Goal: Task Accomplishment & Management: Manage account settings

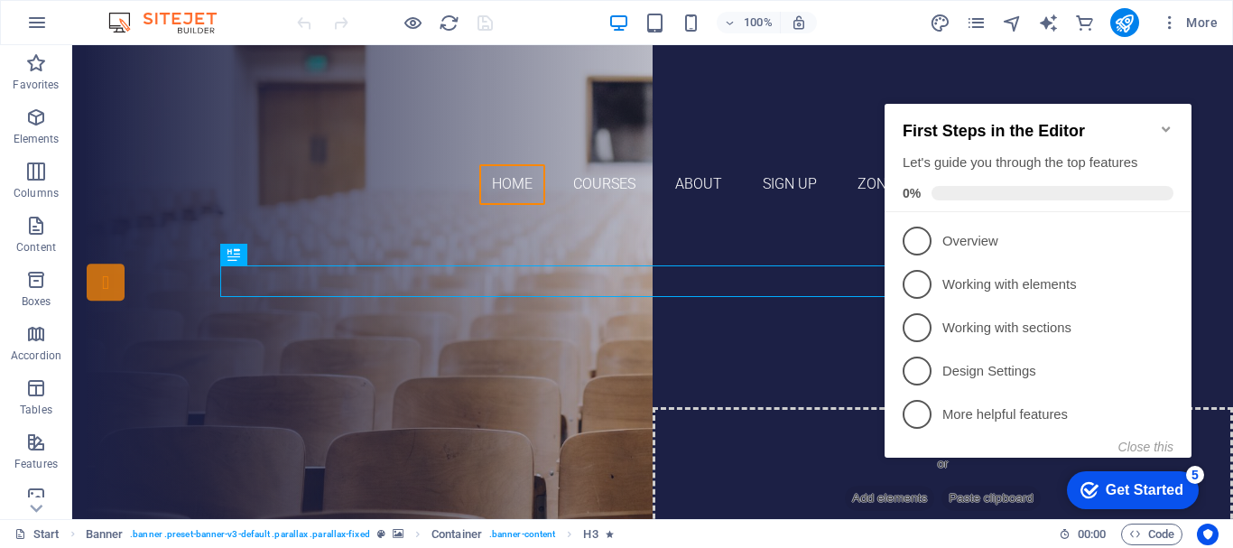
click at [1165, 126] on icon "Minimize checklist" at bounding box center [1165, 128] width 8 height 5
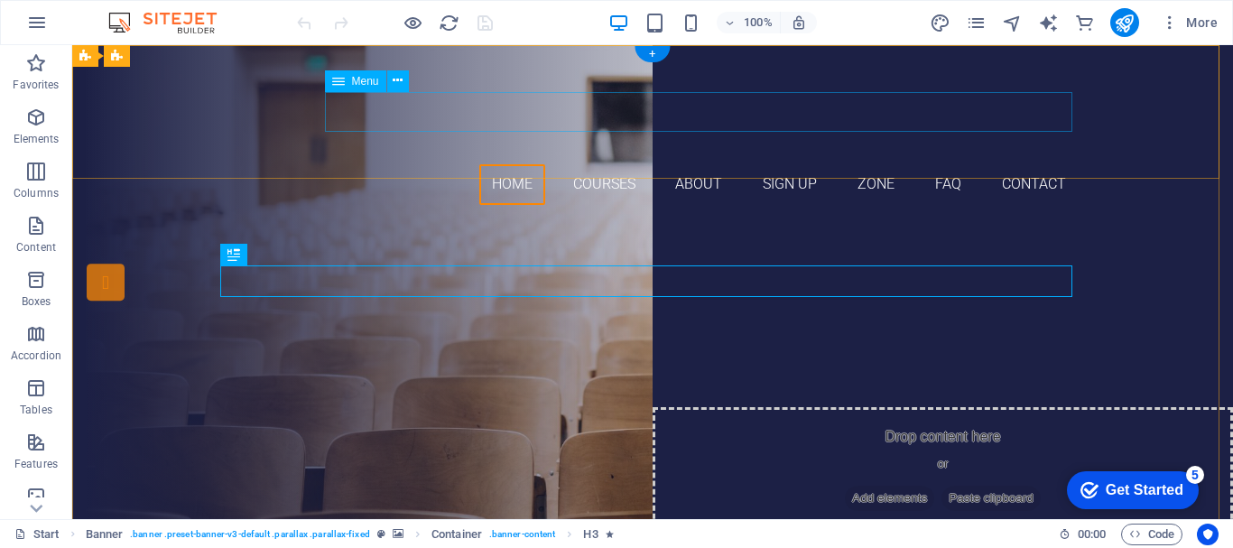
click at [938, 164] on nav "Home Courses About Sign up Zone FAQ Contact" at bounding box center [652, 184] width 852 height 41
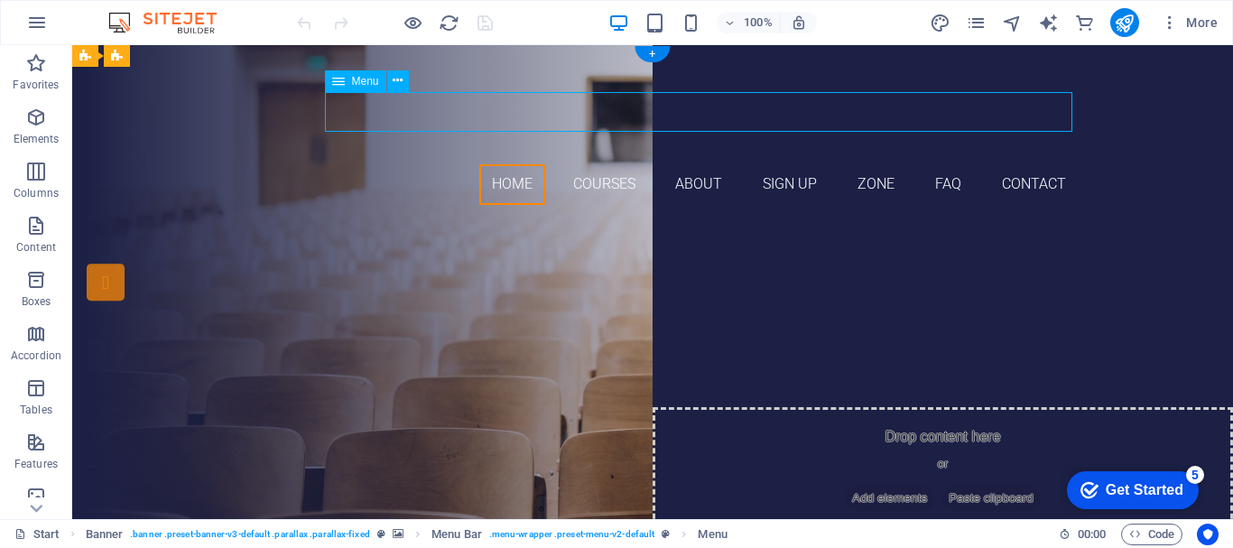
click at [938, 164] on nav "Home Courses About Sign up Zone FAQ Contact" at bounding box center [652, 184] width 852 height 41
click at [648, 164] on nav "Home Courses About Sign up Zone FAQ Contact" at bounding box center [652, 184] width 852 height 41
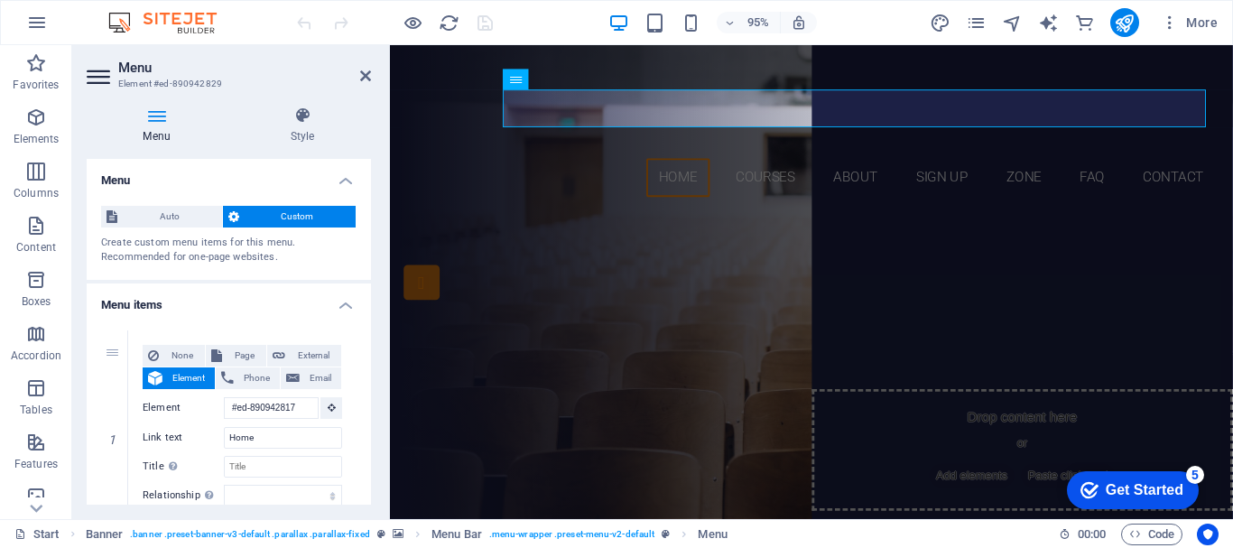
click at [168, 130] on h4 "Menu" at bounding box center [160, 125] width 147 height 38
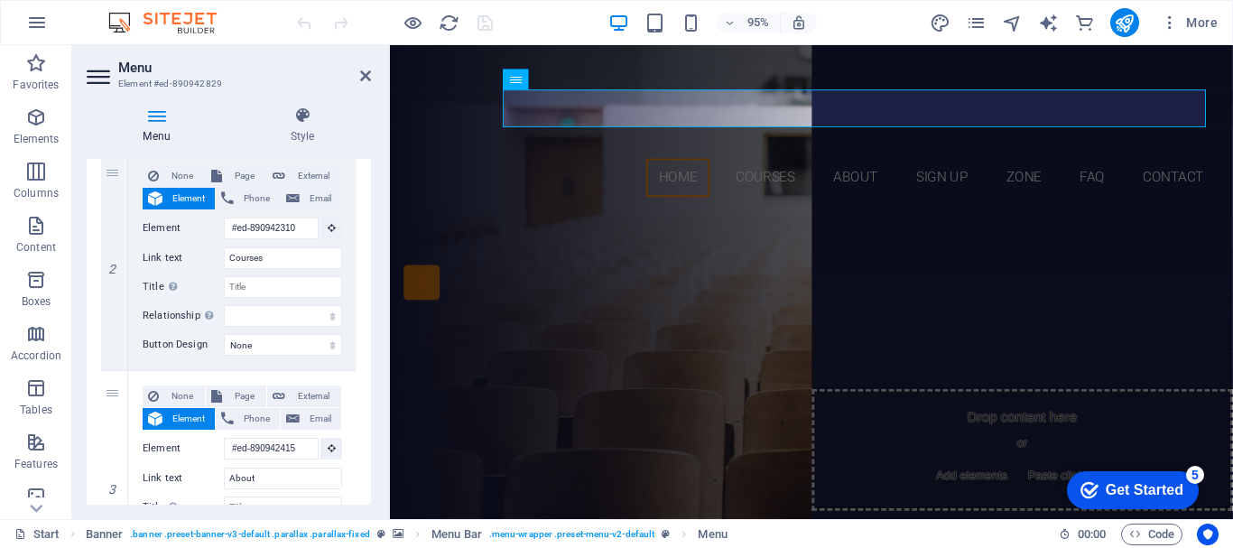
scroll to position [483, 0]
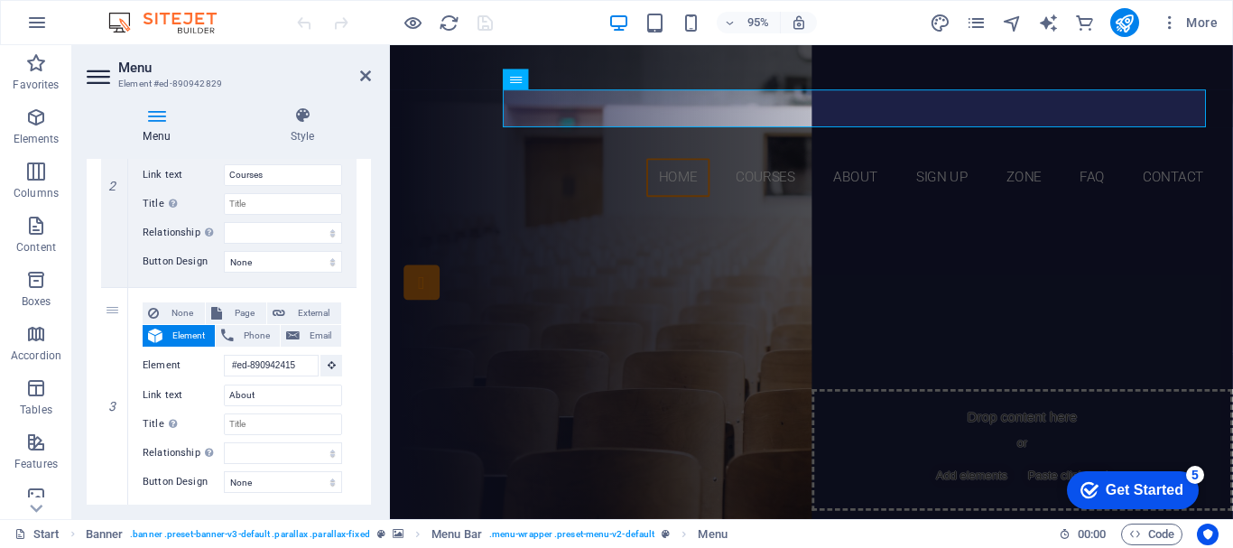
drag, startPoint x: 372, startPoint y: 279, endPoint x: 371, endPoint y: 332, distance: 53.2
click at [371, 332] on div "Menu Style Menu Auto Custom Create custom menu items for this menu. Recommended…" at bounding box center [228, 305] width 313 height 427
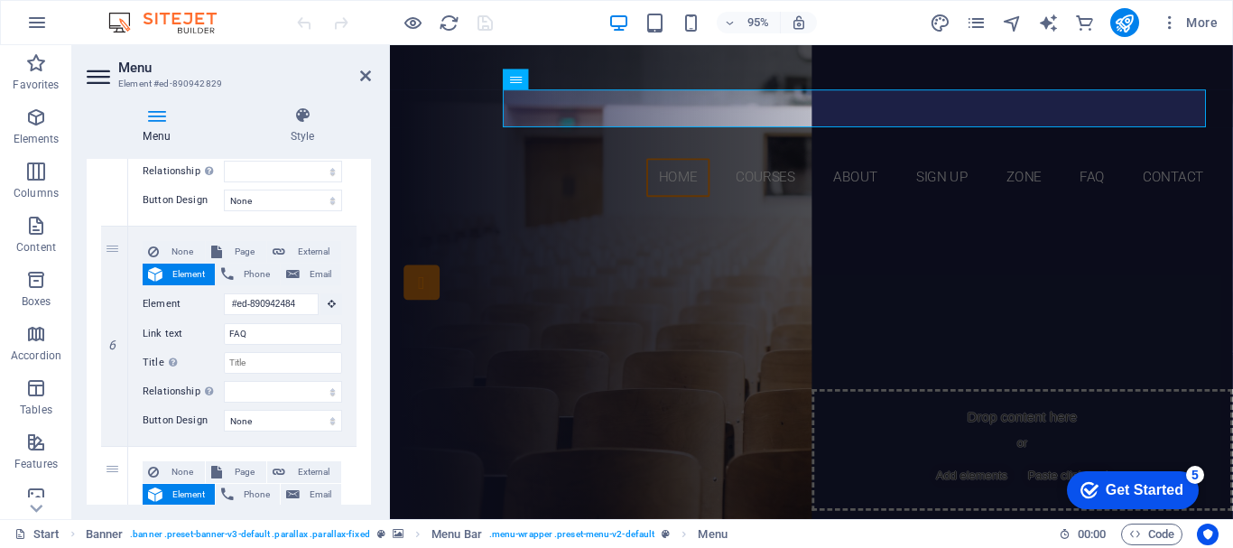
scroll to position [1223, 0]
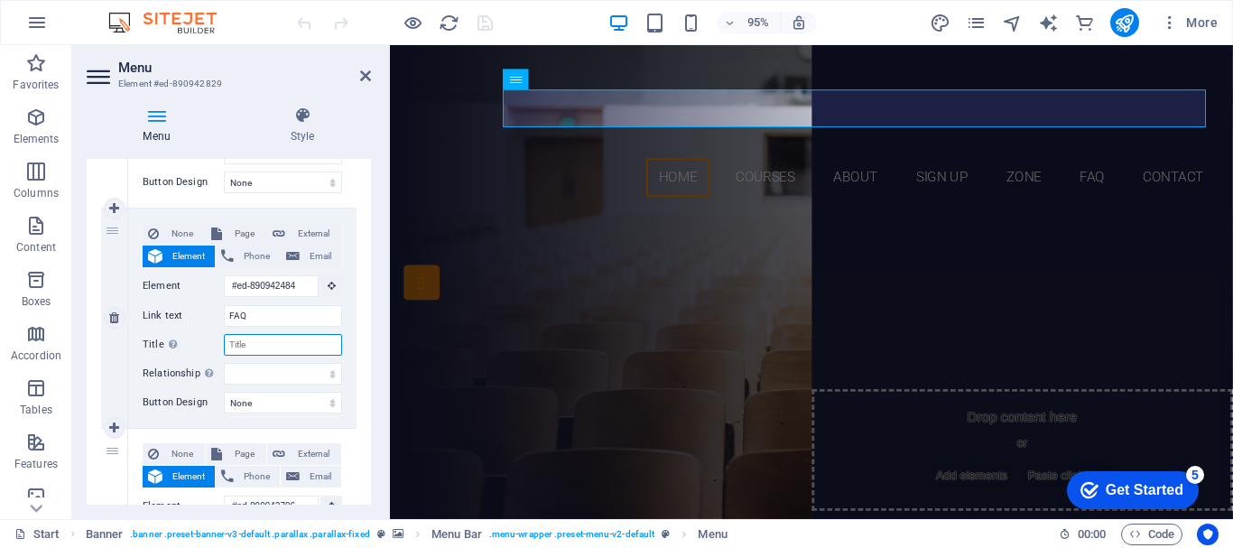
click at [267, 336] on input "Title Additional link description, should not be the same as the link text. The…" at bounding box center [283, 345] width 118 height 22
click at [274, 313] on input "FAQ" at bounding box center [283, 316] width 118 height 22
click at [262, 340] on input "Title Additional link description, should not be the same as the link text. The…" at bounding box center [283, 345] width 118 height 22
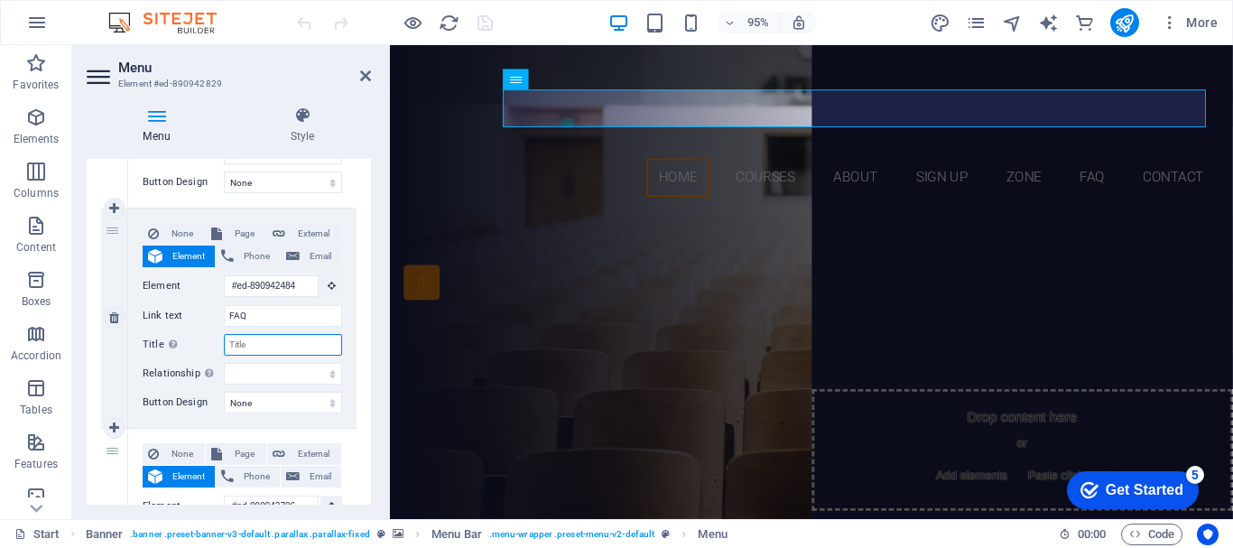
type input "F"
select select
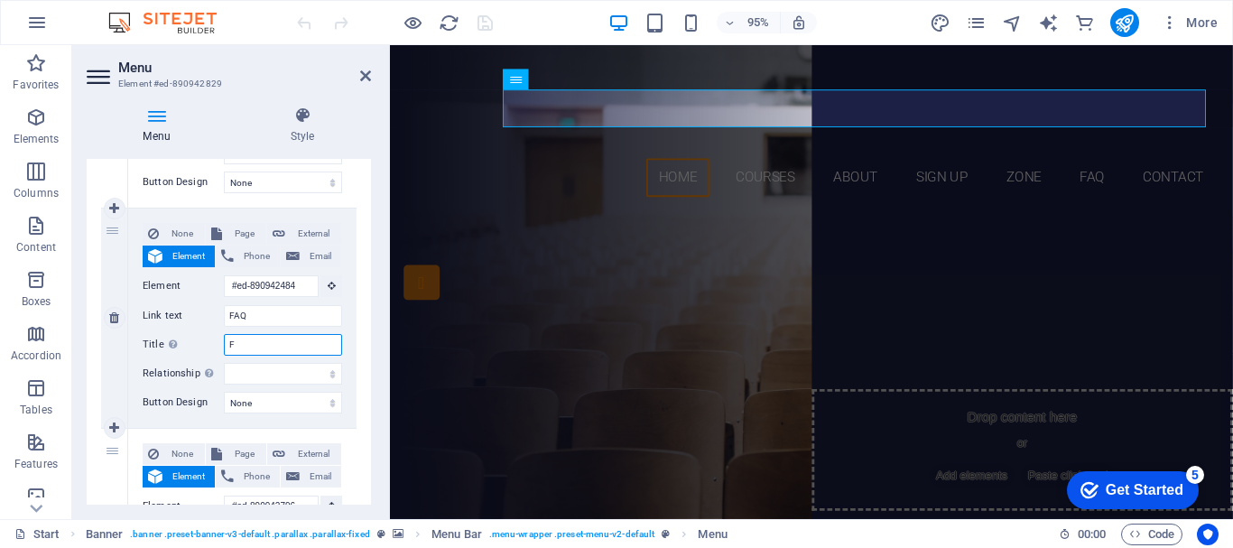
select select
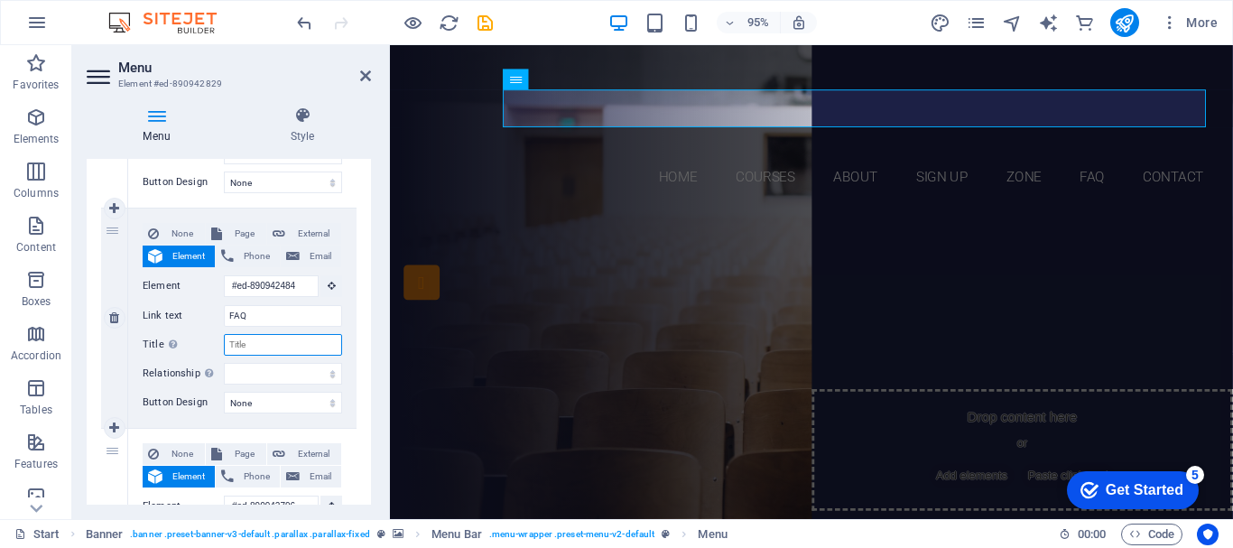
select select
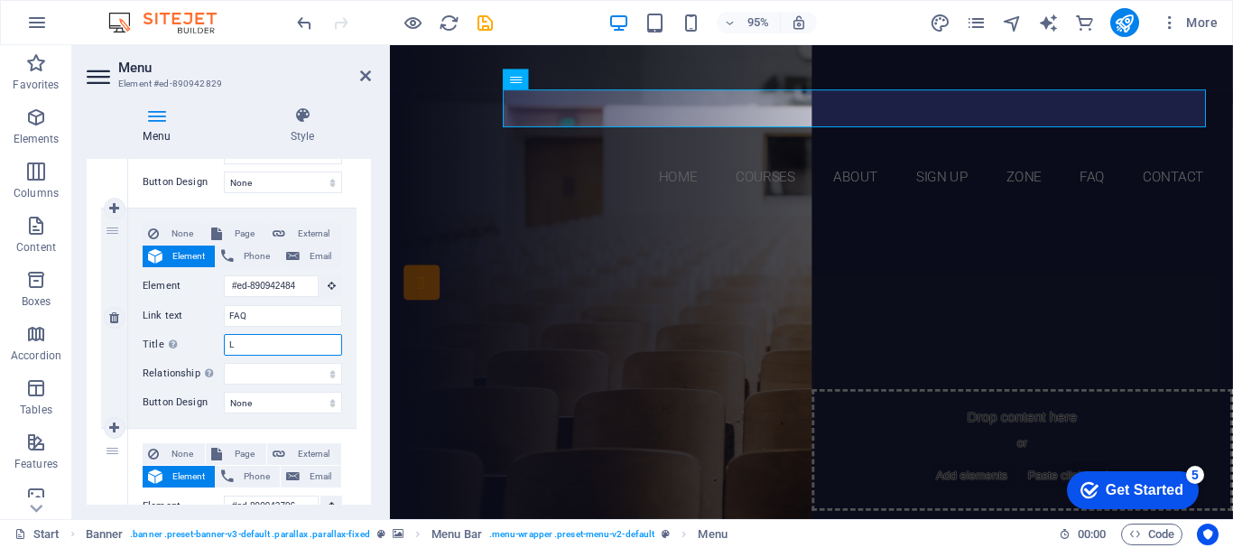
type input "LM"
select select
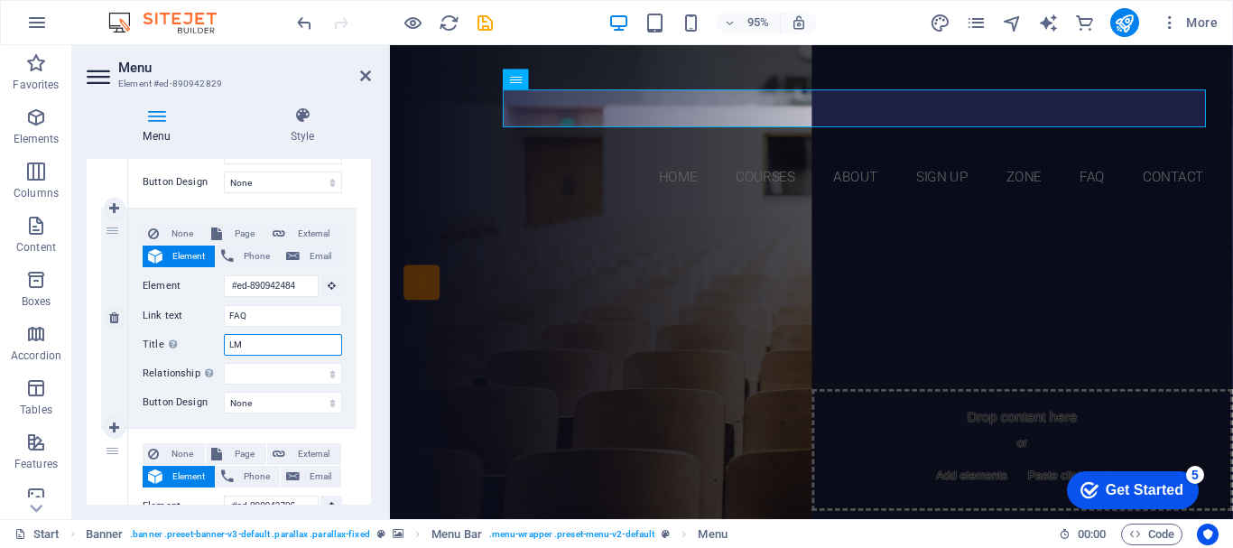
select select
type input "LMS"
select select
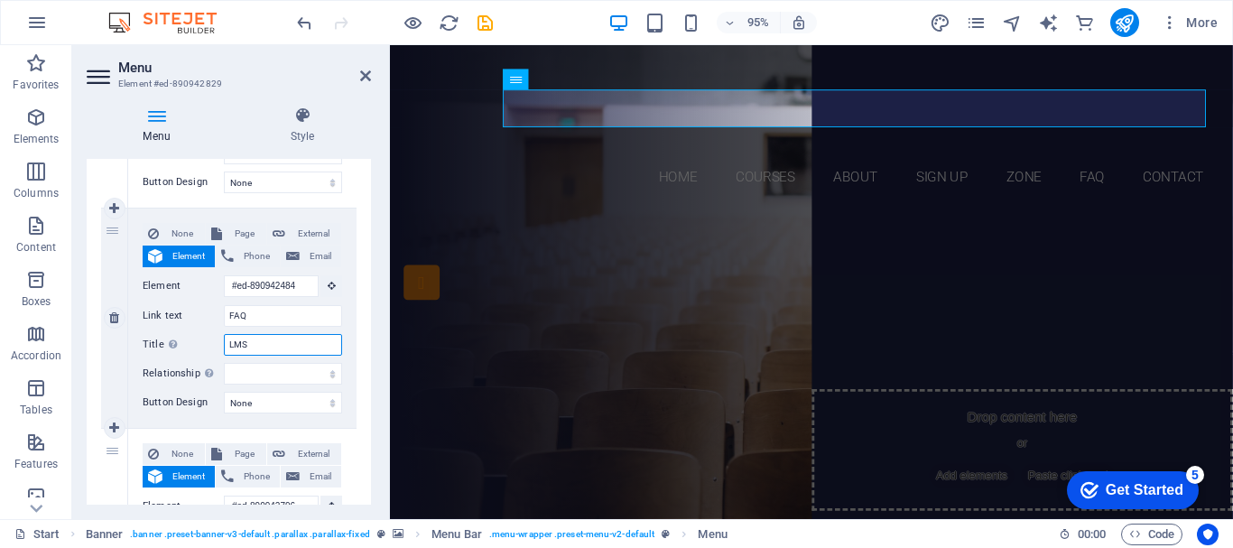
select select
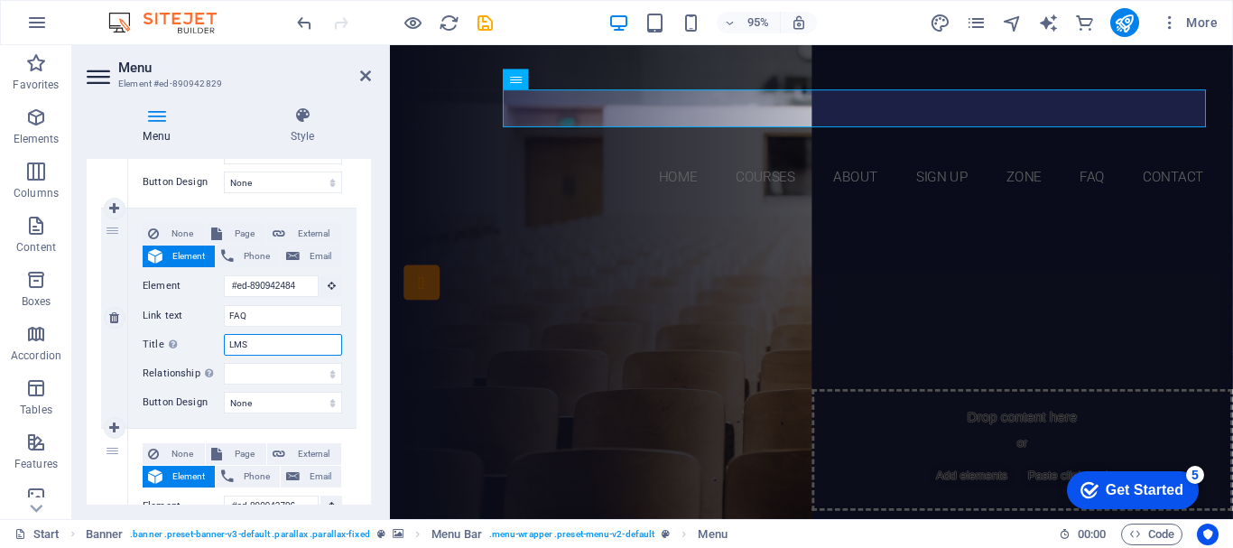
select select
type input "LMS"
click at [266, 308] on input "FAQ" at bounding box center [283, 316] width 118 height 22
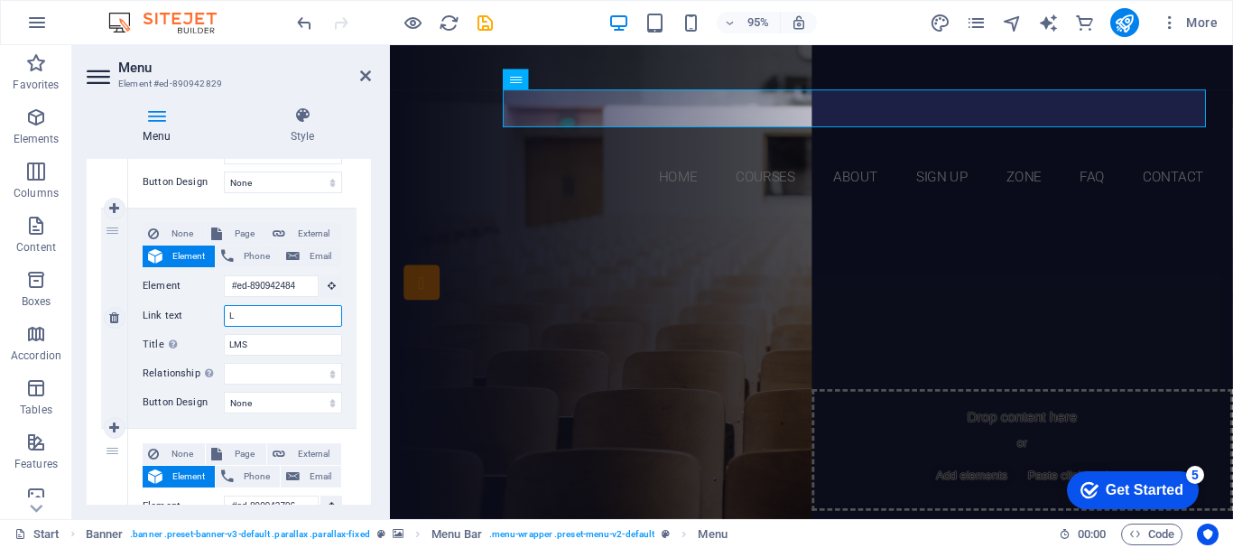
type input "LM"
select select
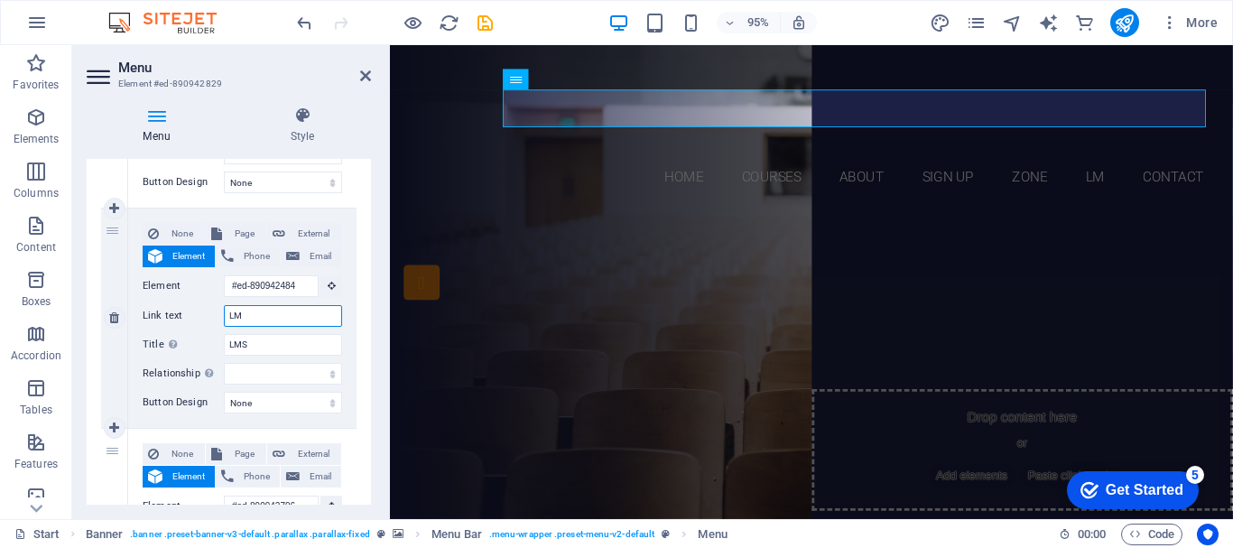
select select
type input "LMS"
select select
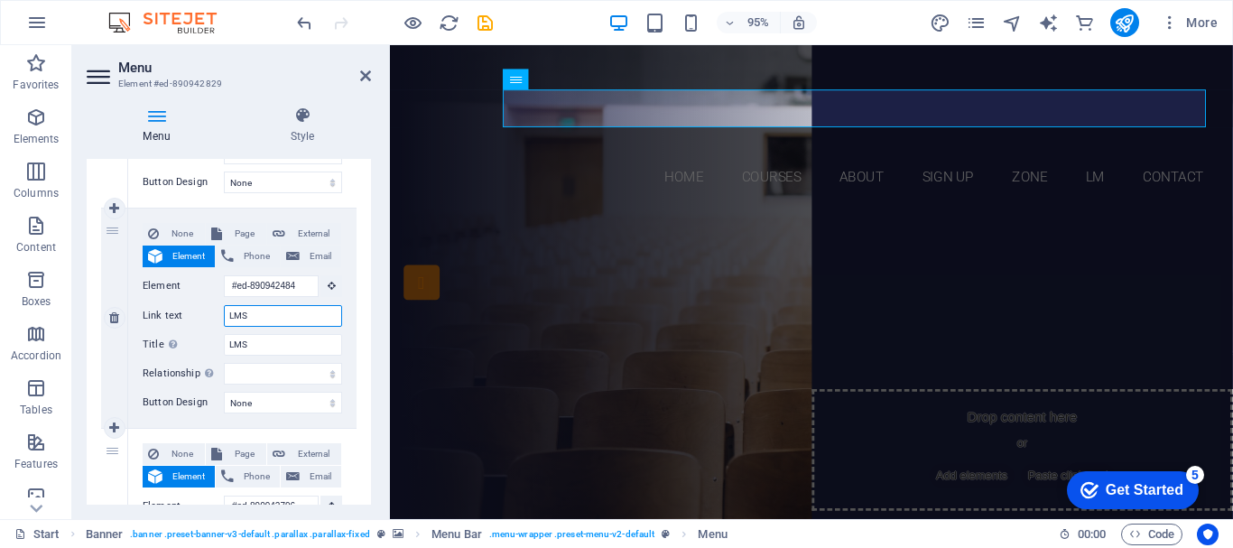
select select
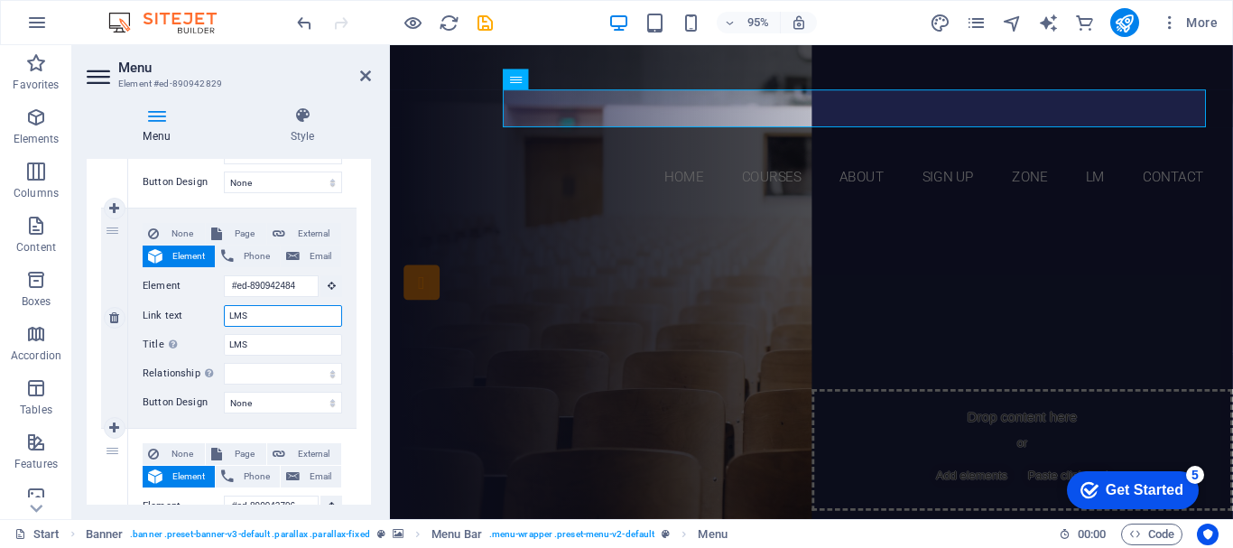
select select
click at [263, 318] on input "LMS" at bounding box center [283, 316] width 118 height 22
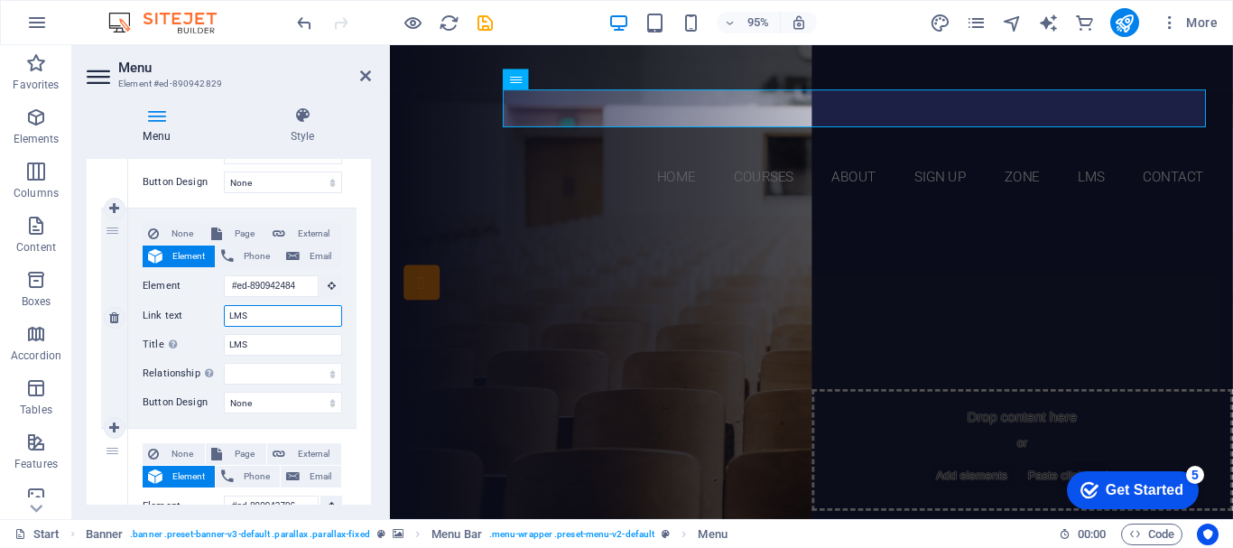
paste input "[URL][DOMAIN_NAME]"
type input "[URL][DOMAIN_NAME]"
select select
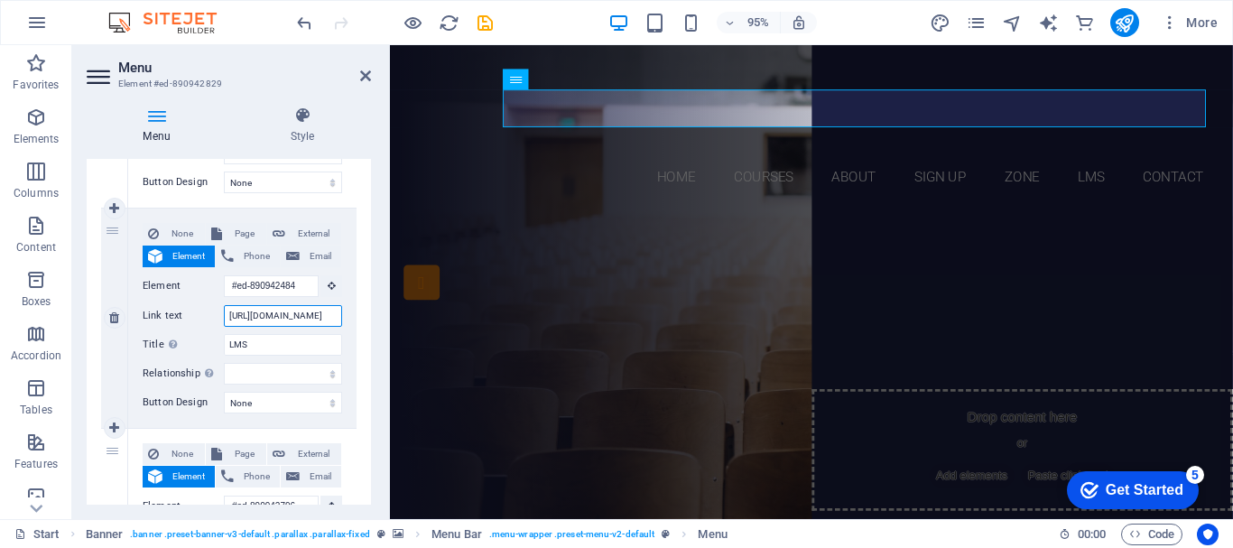
select select
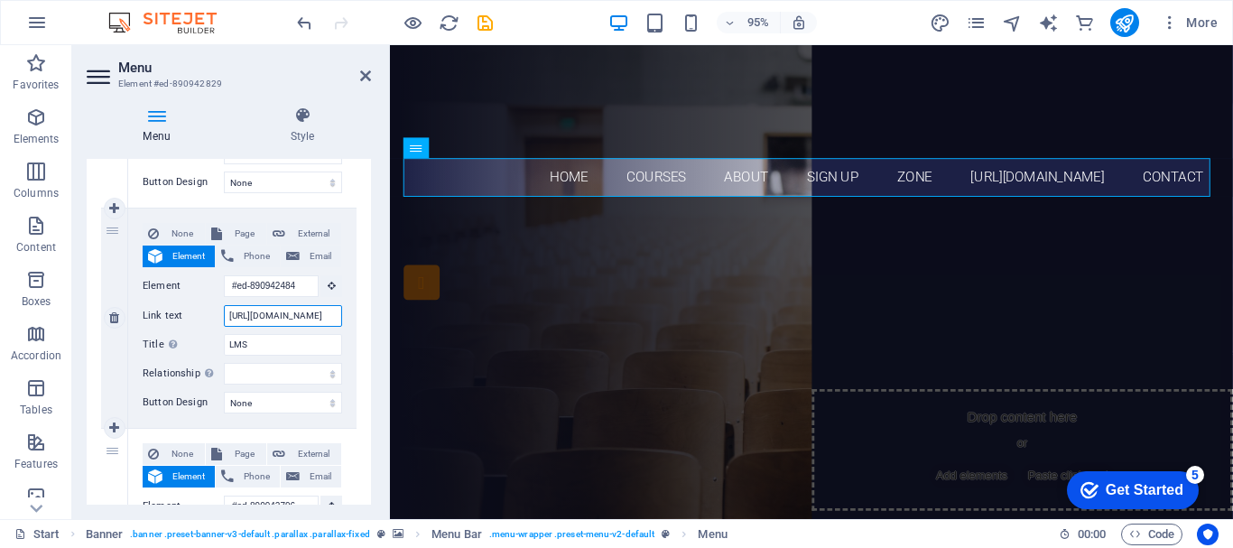
select select
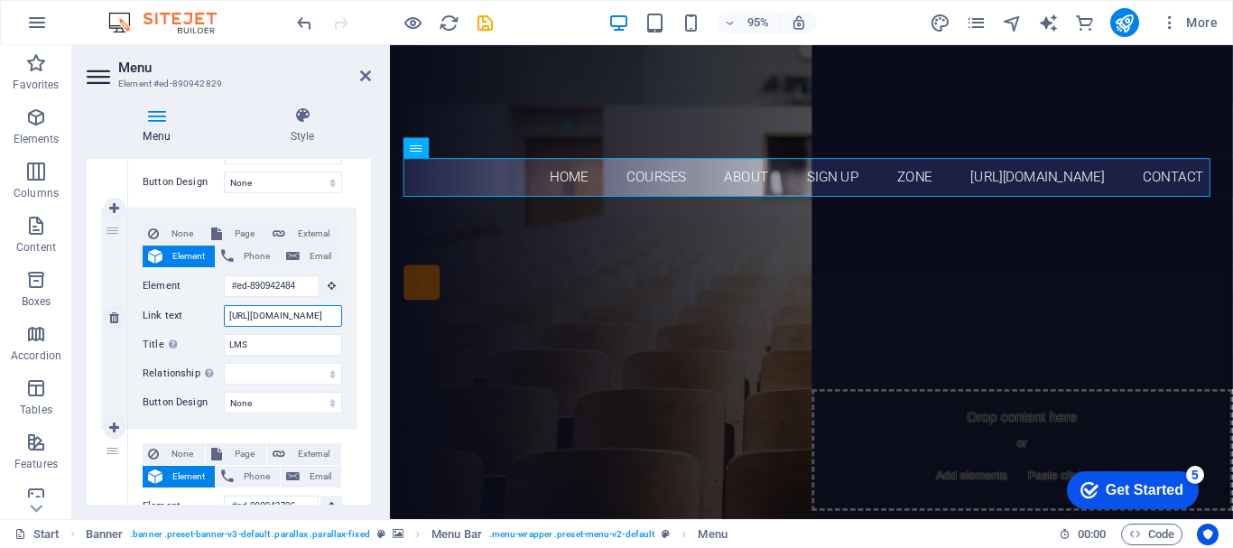
type input "LMS"
select select
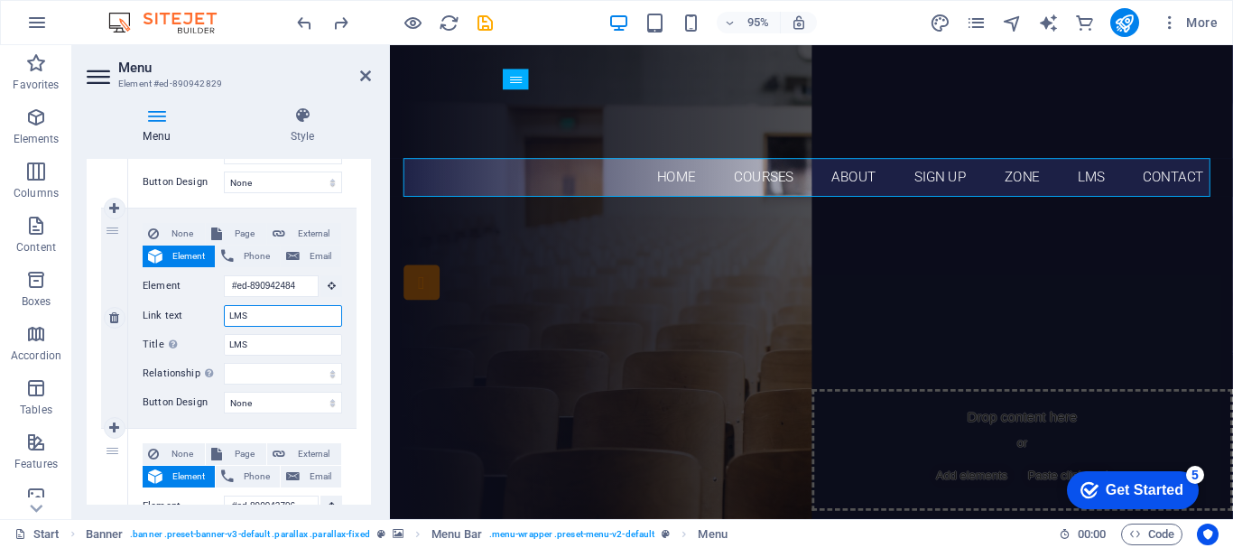
scroll to position [0, 0]
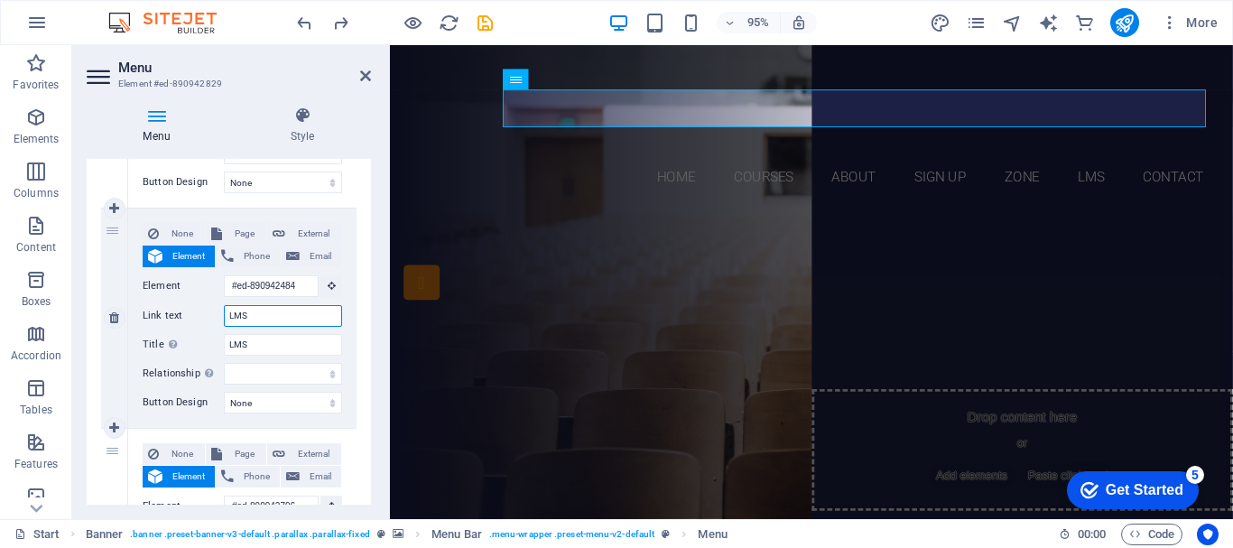
click at [263, 318] on input "LMS" at bounding box center [283, 316] width 118 height 22
click at [263, 319] on input "LMS" at bounding box center [283, 316] width 118 height 22
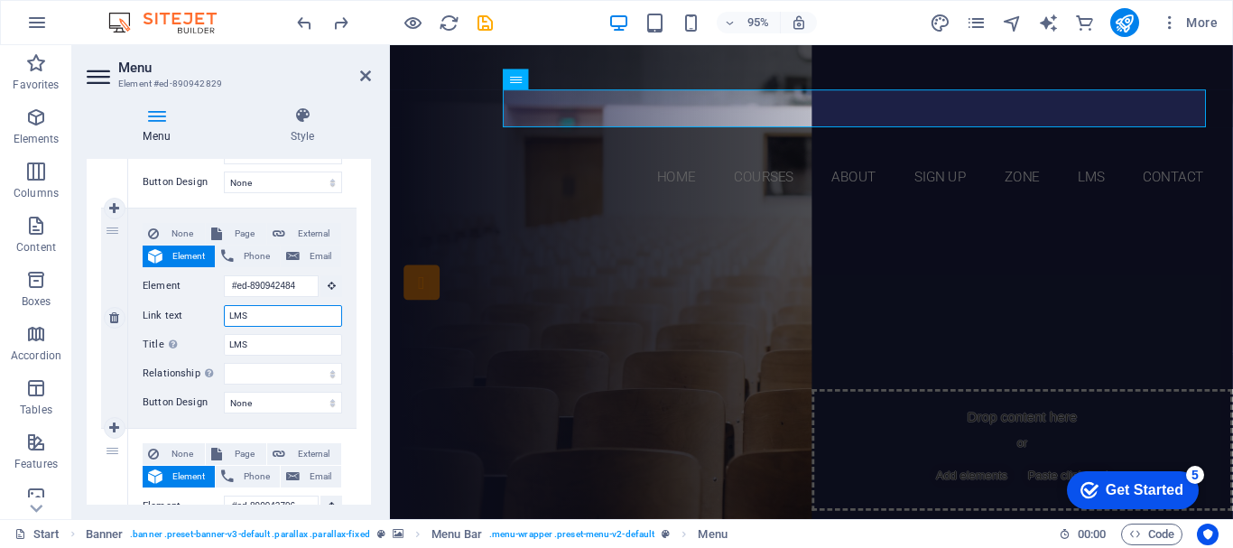
click at [263, 319] on input "LMS" at bounding box center [283, 316] width 118 height 22
type input "LMS"
click at [242, 457] on span "Page" at bounding box center [243, 454] width 33 height 22
select select
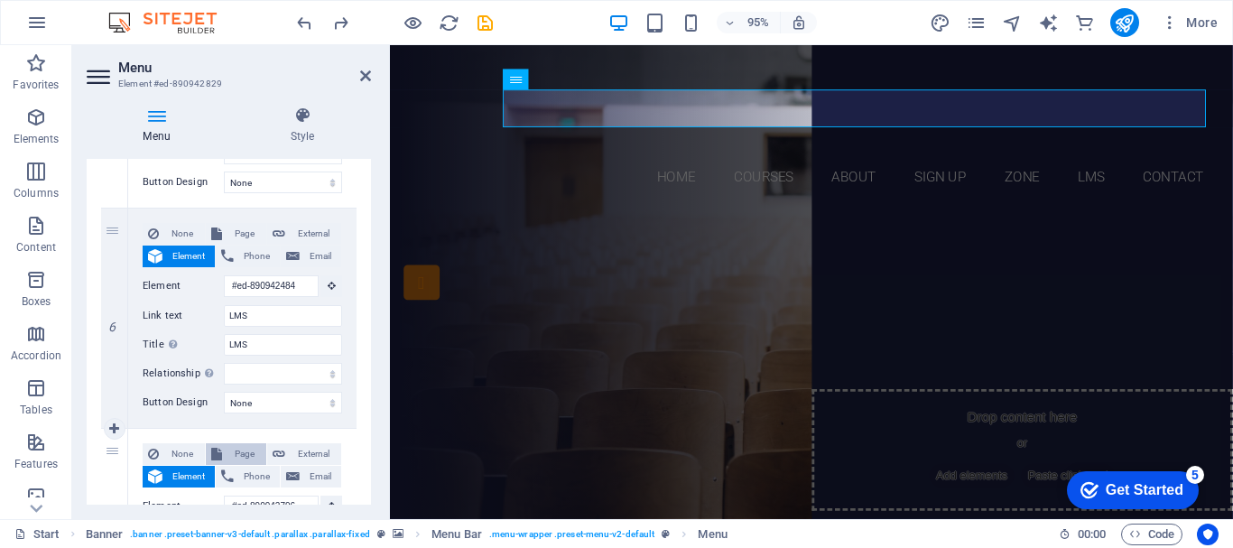
select select
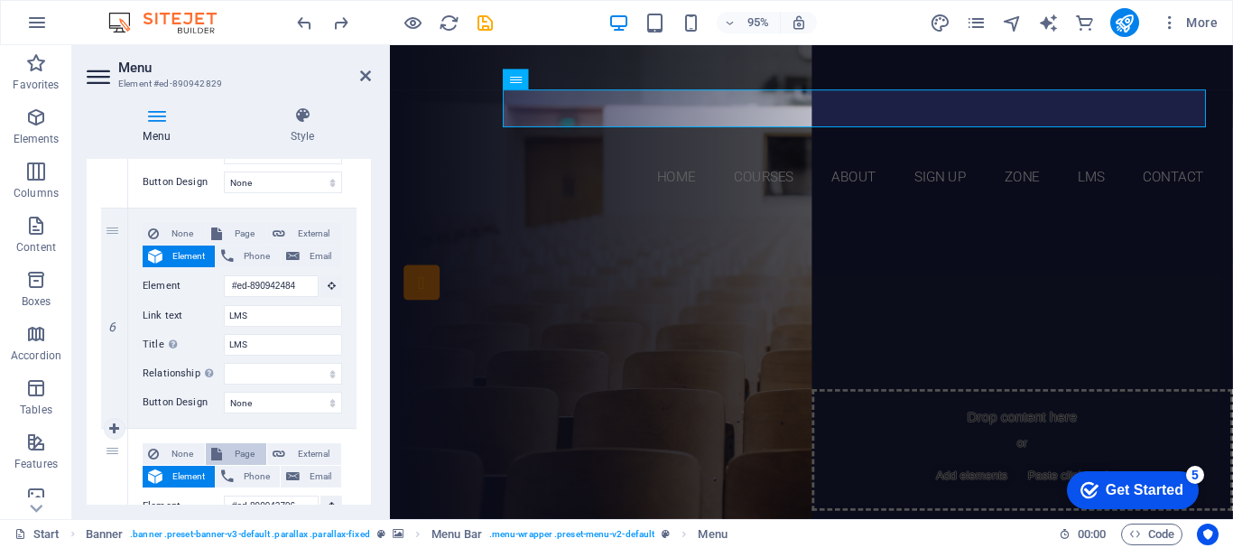
select select
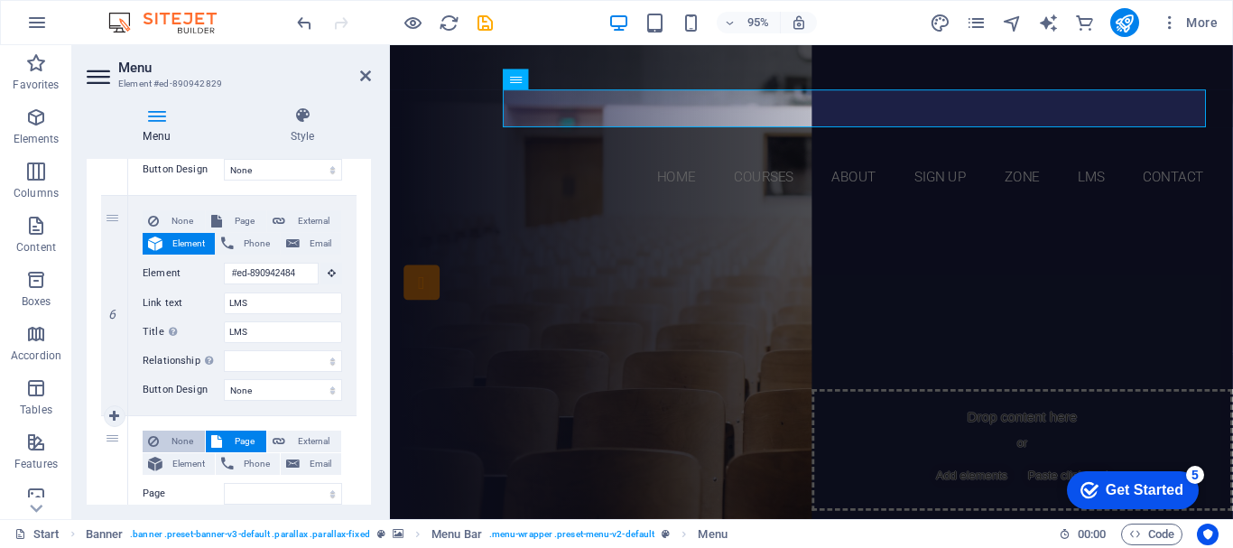
click at [191, 437] on span "None" at bounding box center [181, 441] width 35 height 22
select select
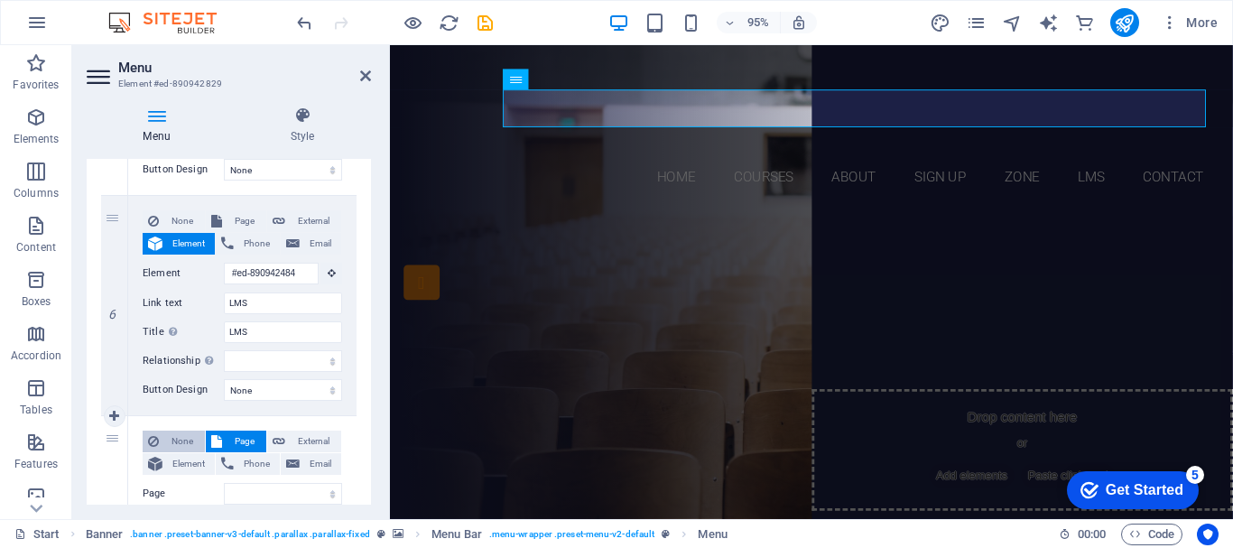
select select
drag, startPoint x: 366, startPoint y: 430, endPoint x: 373, endPoint y: 394, distance: 35.8
click at [373, 394] on div "Menu Style Menu Auto Custom Create custom menu items for this menu. Recommended…" at bounding box center [228, 305] width 313 height 427
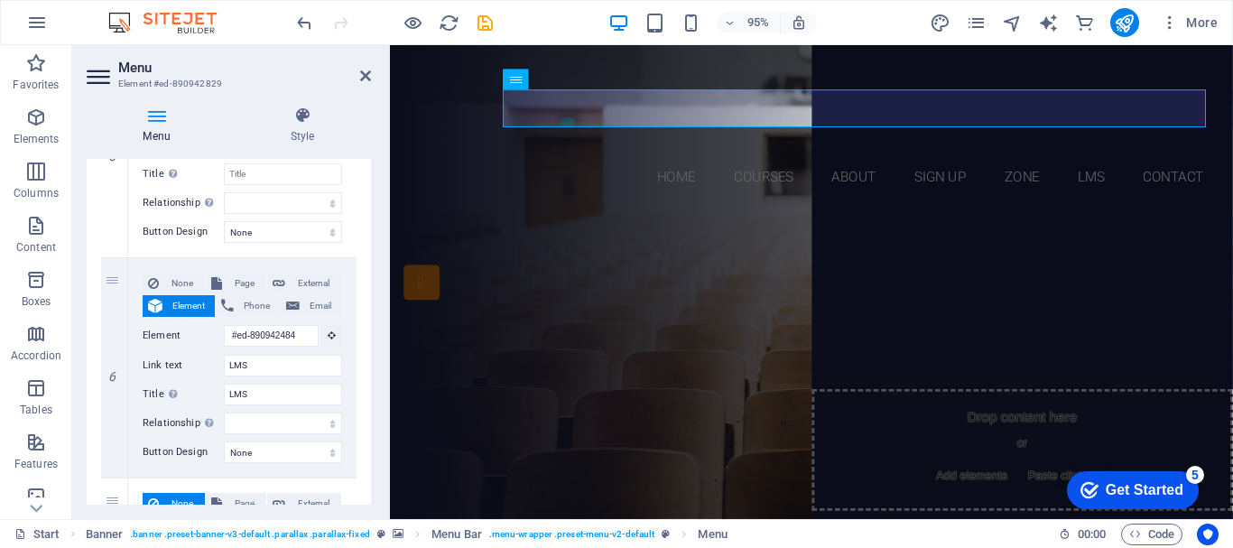
scroll to position [1160, 0]
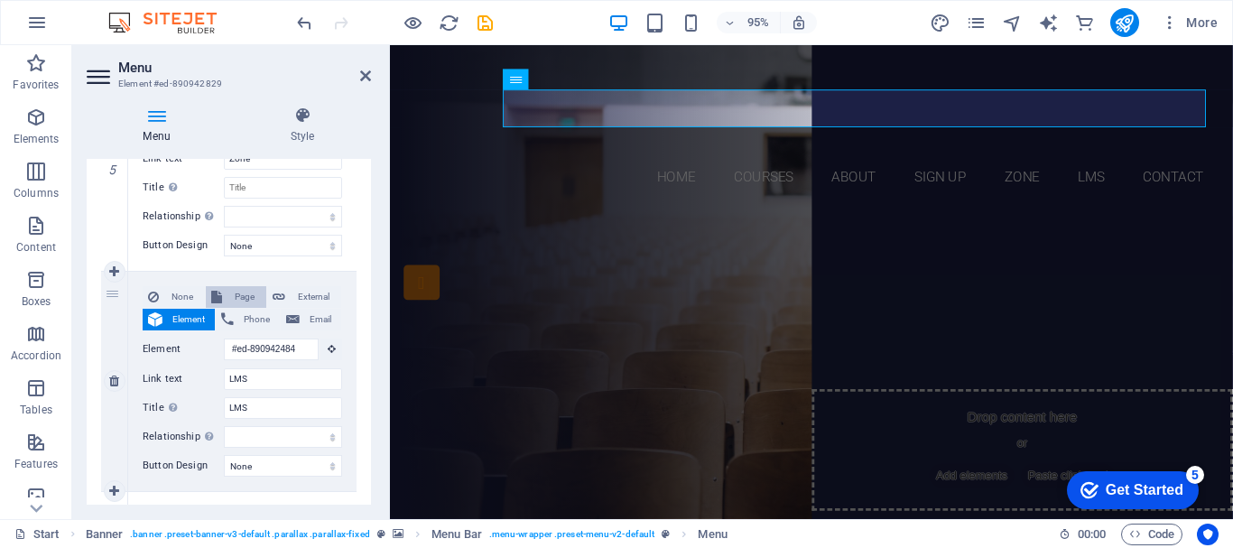
click at [231, 293] on span "Page" at bounding box center [243, 297] width 33 height 22
select select
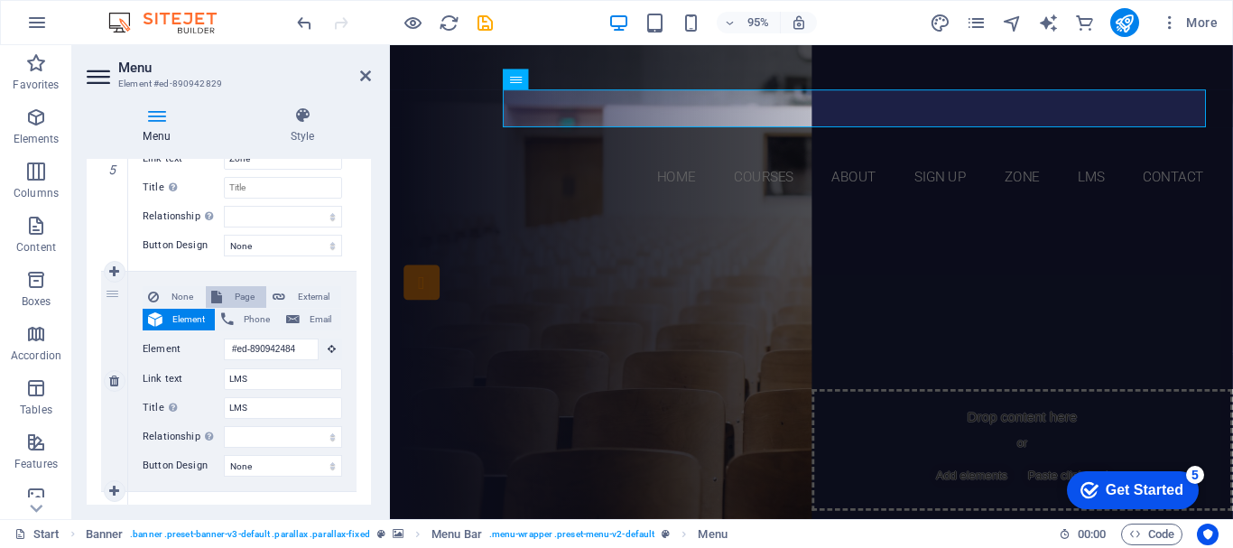
select select
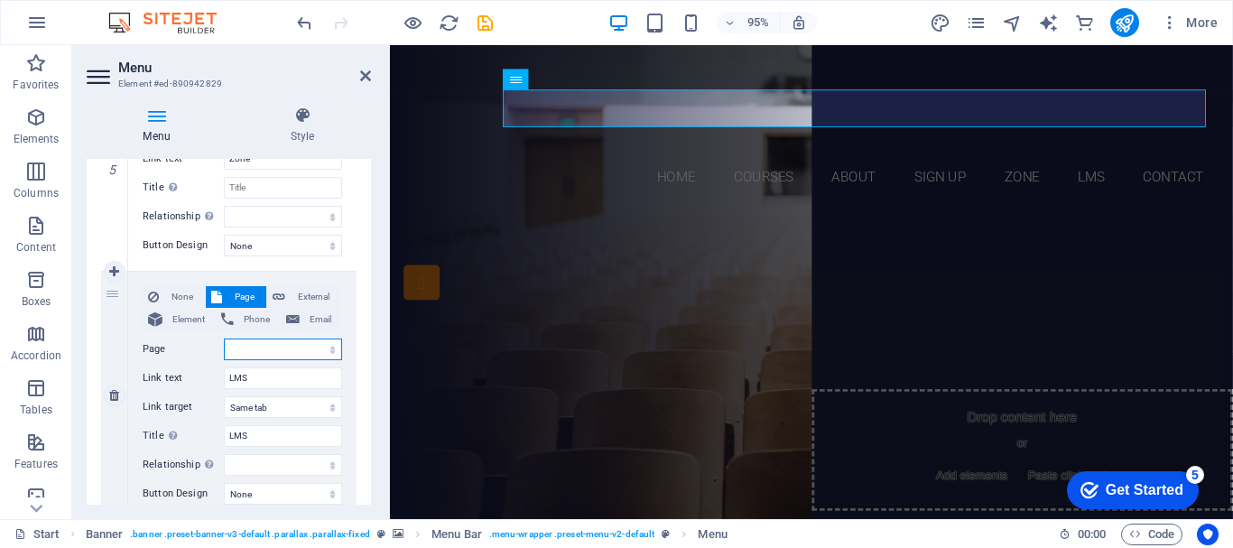
click at [251, 347] on select "Start Subpage Legal notice Privacy" at bounding box center [283, 349] width 118 height 22
select select "0"
click at [224, 338] on select "Start Subpage Legal notice Privacy" at bounding box center [283, 349] width 118 height 22
select select
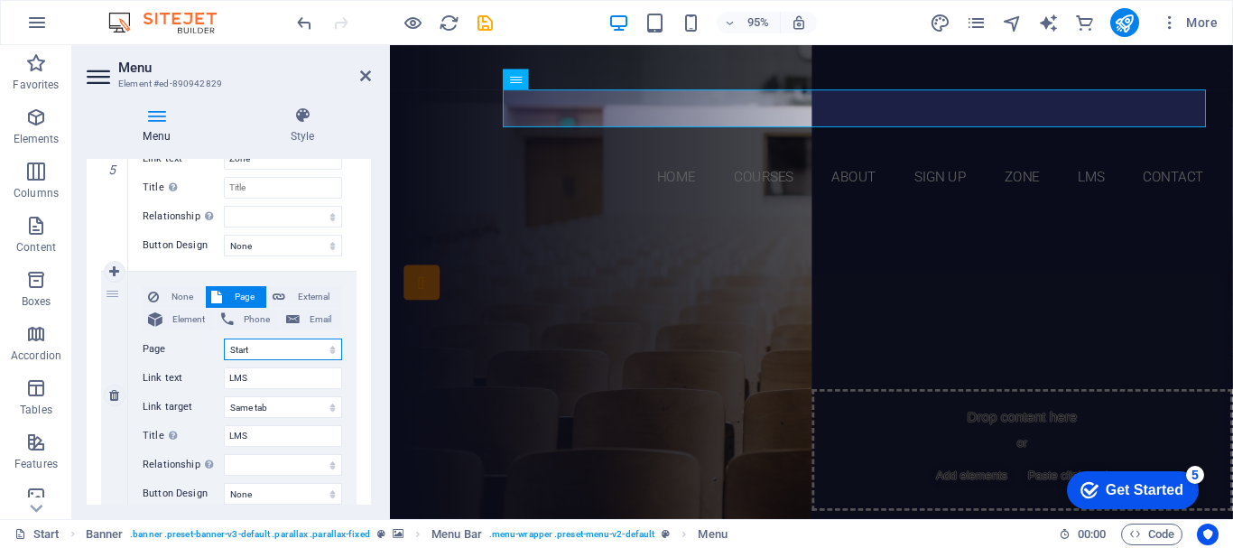
select select
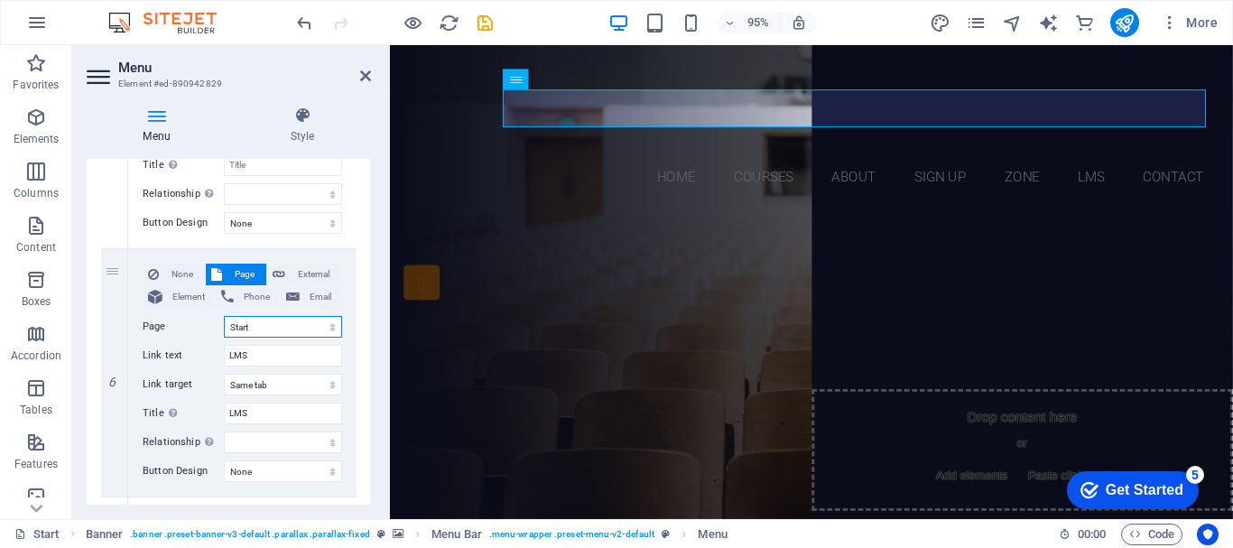
scroll to position [1169, 0]
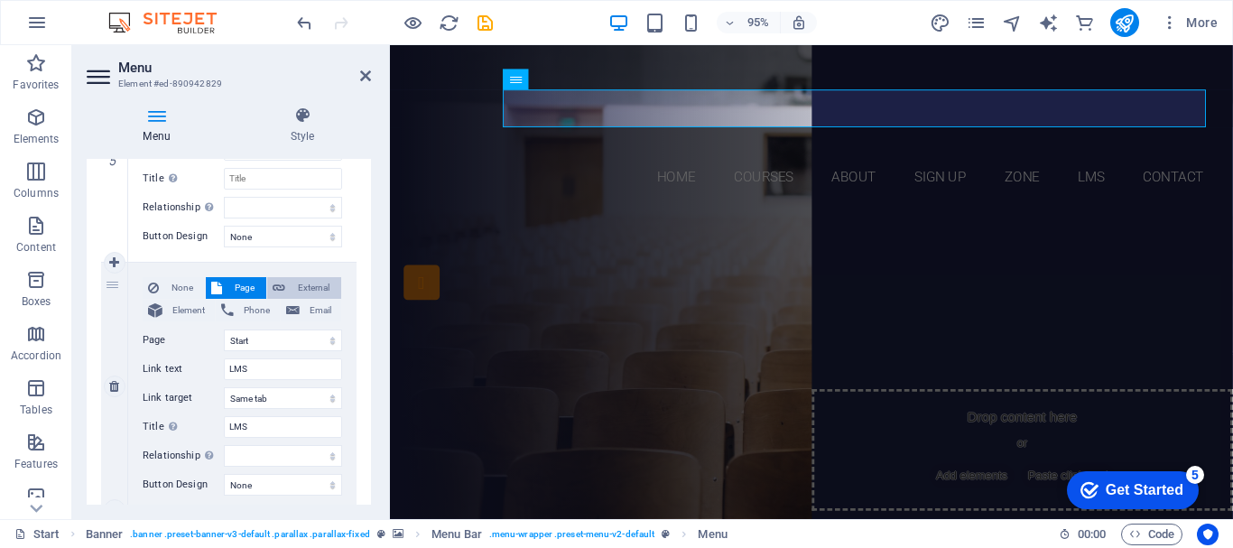
click at [295, 291] on span "External" at bounding box center [313, 288] width 45 height 22
select select
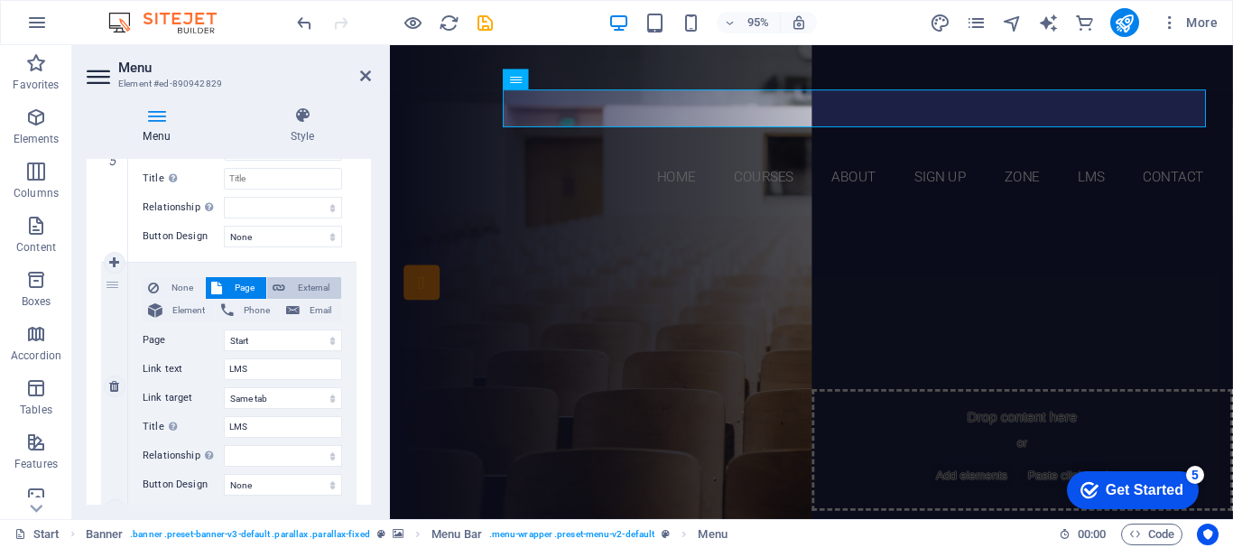
select select
select select "blank"
select select
click at [295, 291] on span "External" at bounding box center [313, 288] width 45 height 22
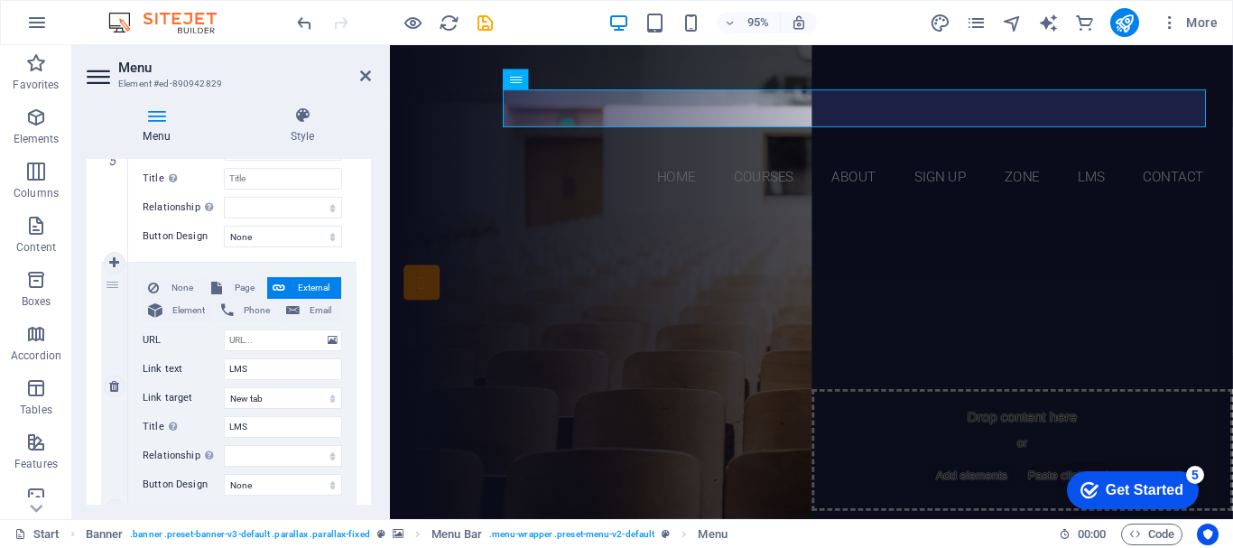
click at [295, 291] on span "External" at bounding box center [313, 288] width 45 height 22
click at [295, 293] on span "External" at bounding box center [313, 288] width 45 height 22
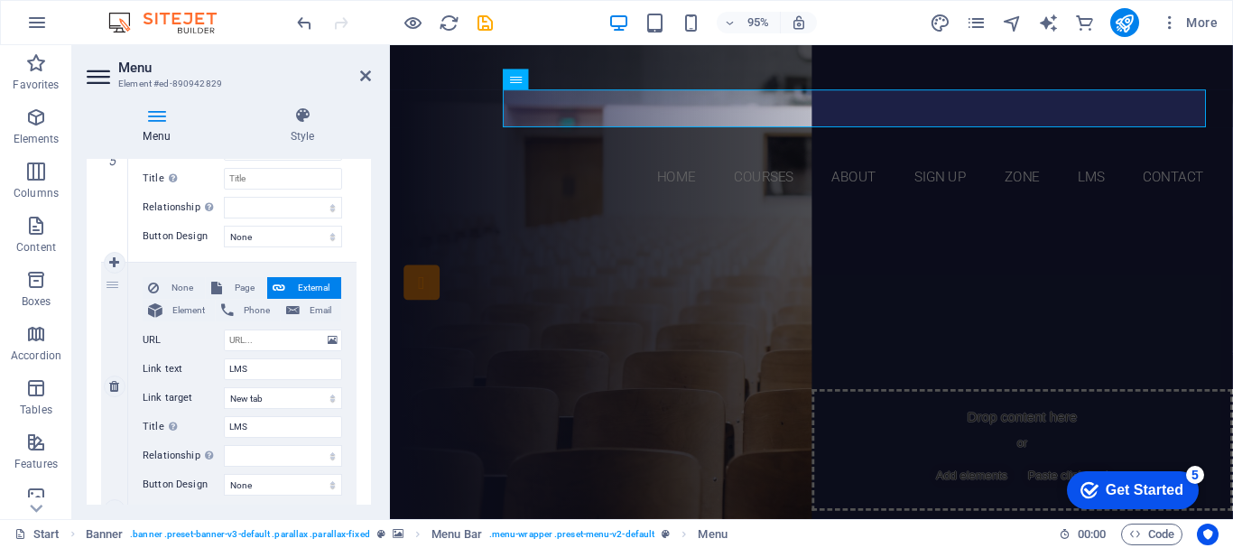
click at [295, 291] on span "External" at bounding box center [313, 288] width 45 height 22
click at [273, 336] on input "URL" at bounding box center [283, 340] width 118 height 22
paste input "[URL][DOMAIN_NAME]"
type input "[URL][DOMAIN_NAME]"
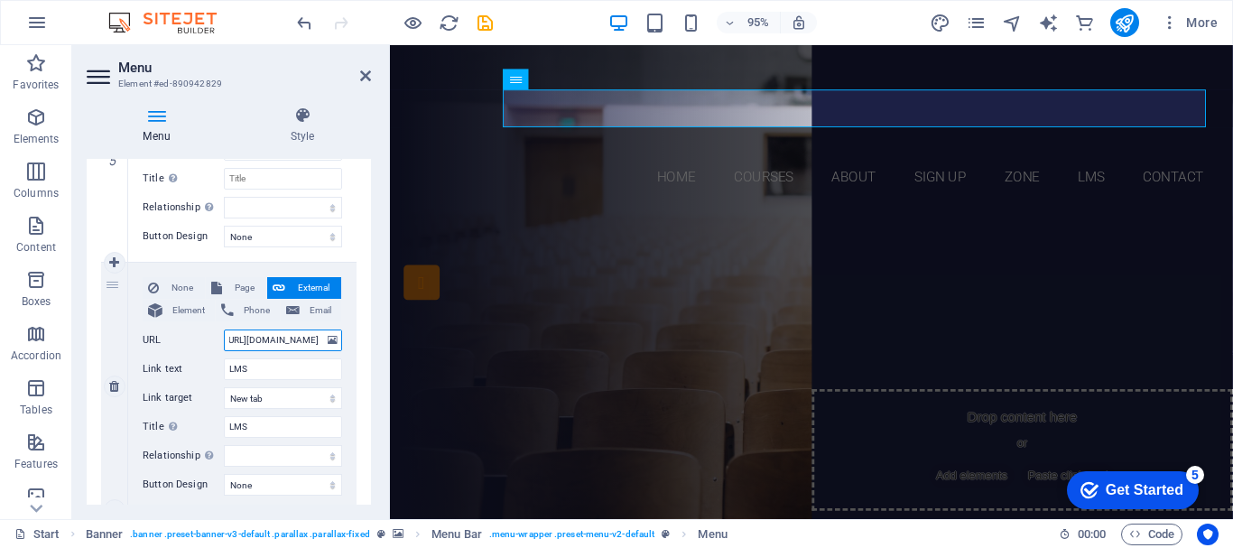
select select
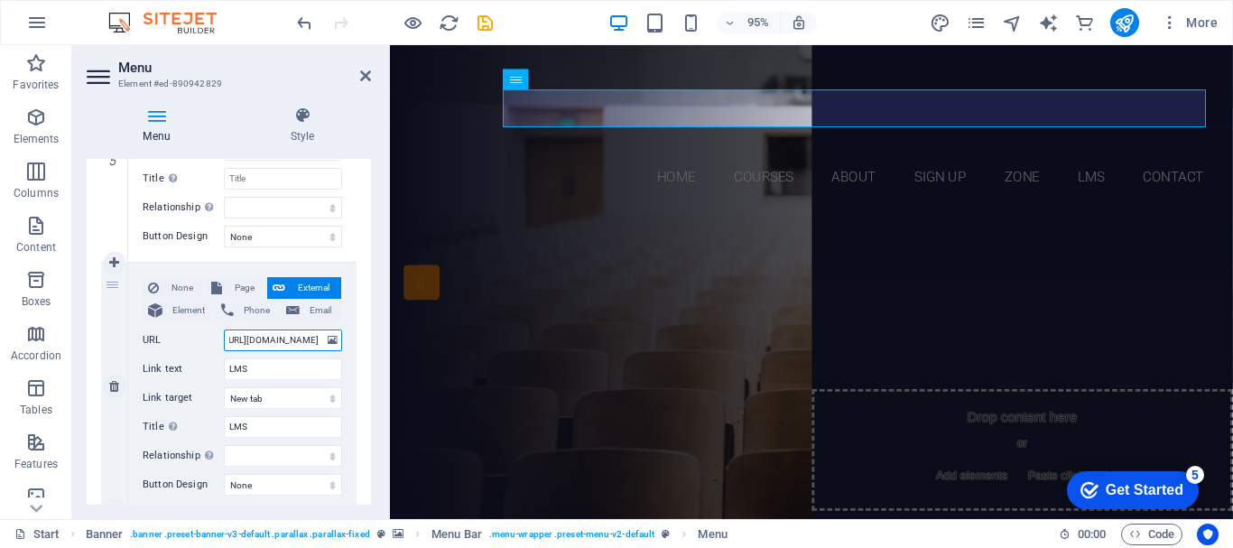
select select
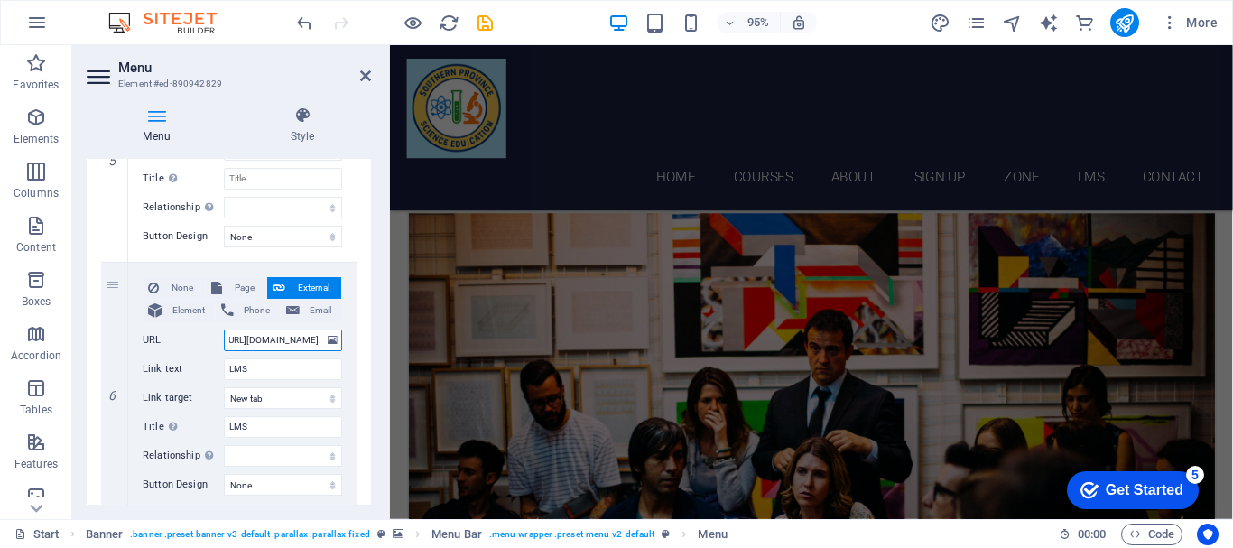
type input "[URL][DOMAIN_NAME]"
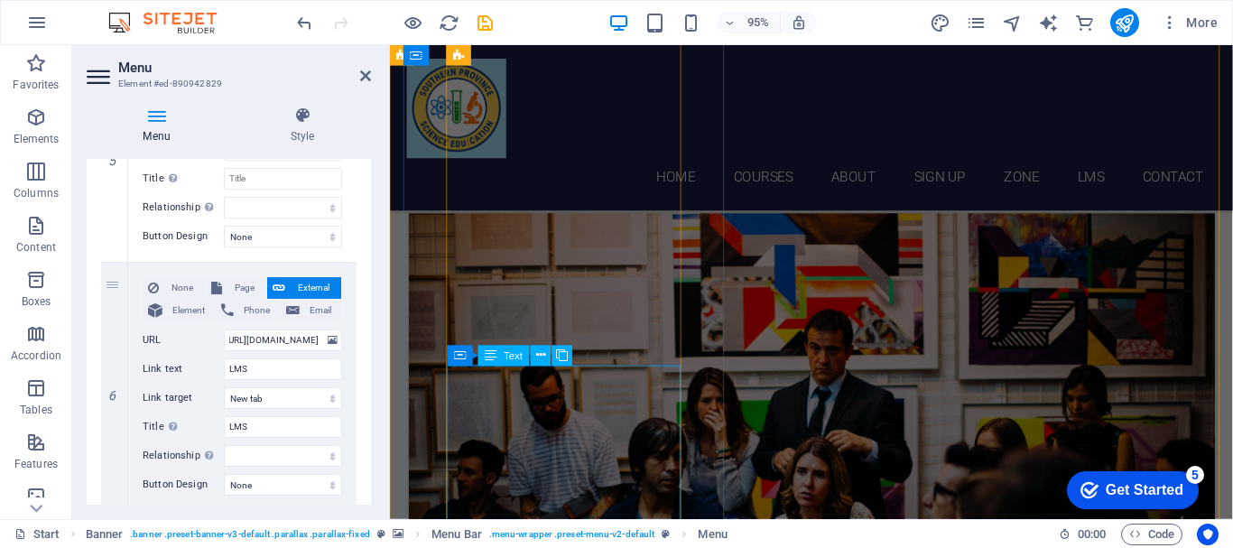
drag, startPoint x: 547, startPoint y: 456, endPoint x: 1276, endPoint y: 397, distance: 731.5
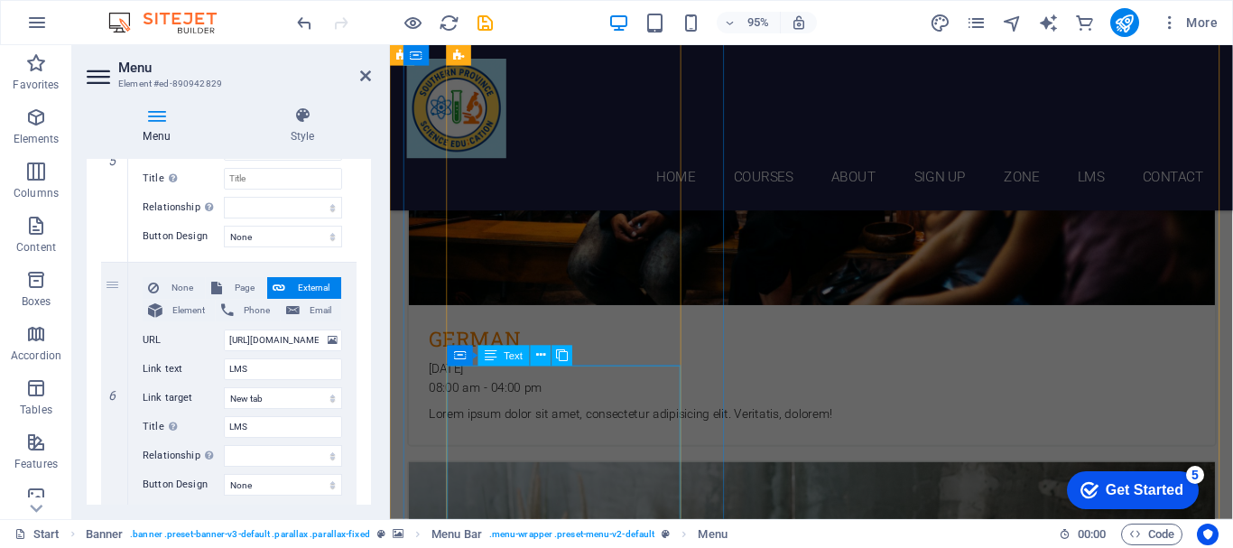
scroll to position [3055, 0]
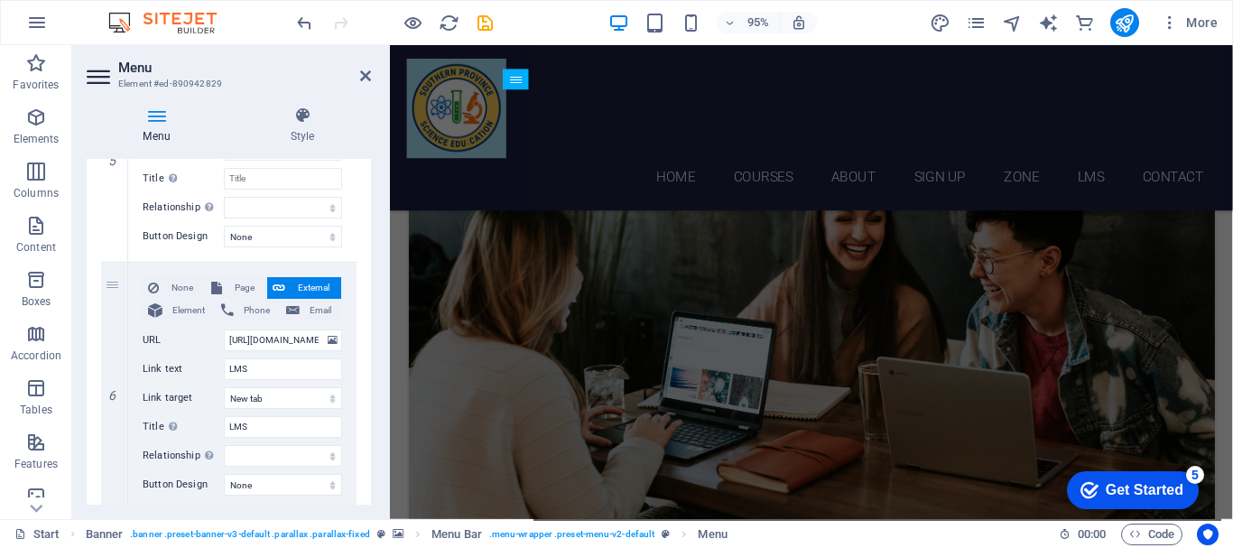
drag, startPoint x: 371, startPoint y: 432, endPoint x: 369, endPoint y: 497, distance: 65.0
click at [369, 497] on div "Menu Style Menu Auto Custom Create custom menu items for this menu. Recommended…" at bounding box center [228, 305] width 313 height 427
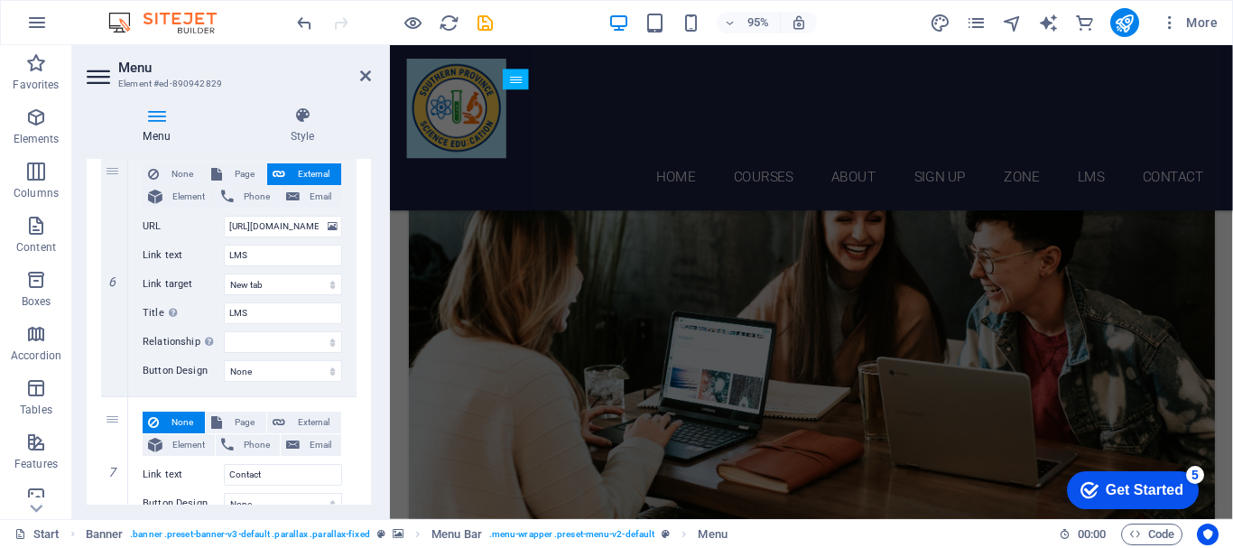
scroll to position [1321, 0]
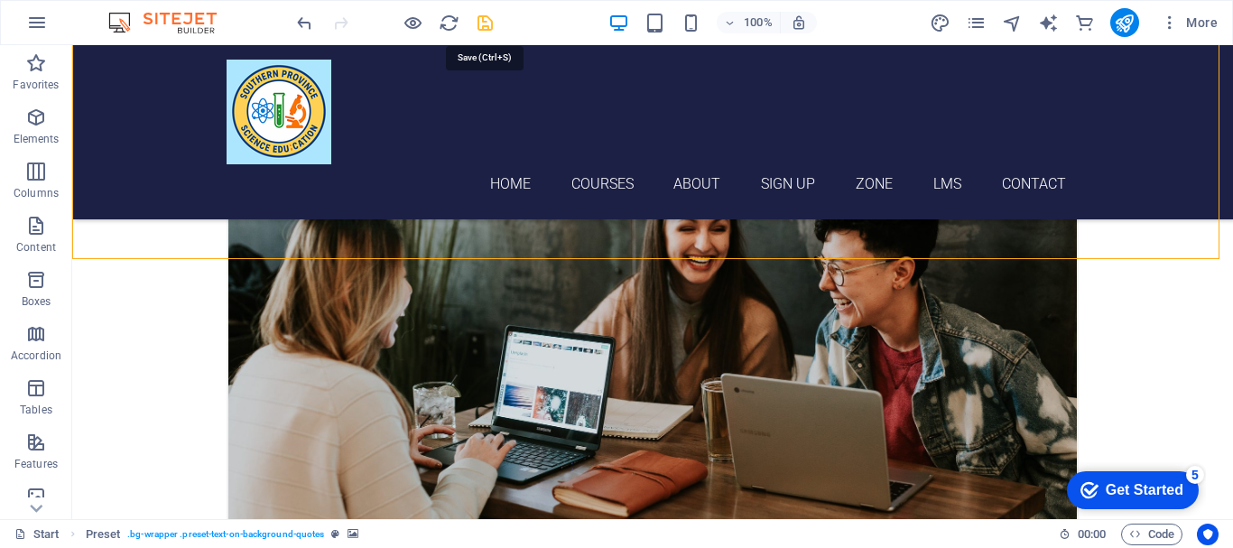
click at [486, 26] on icon "save" at bounding box center [485, 23] width 21 height 21
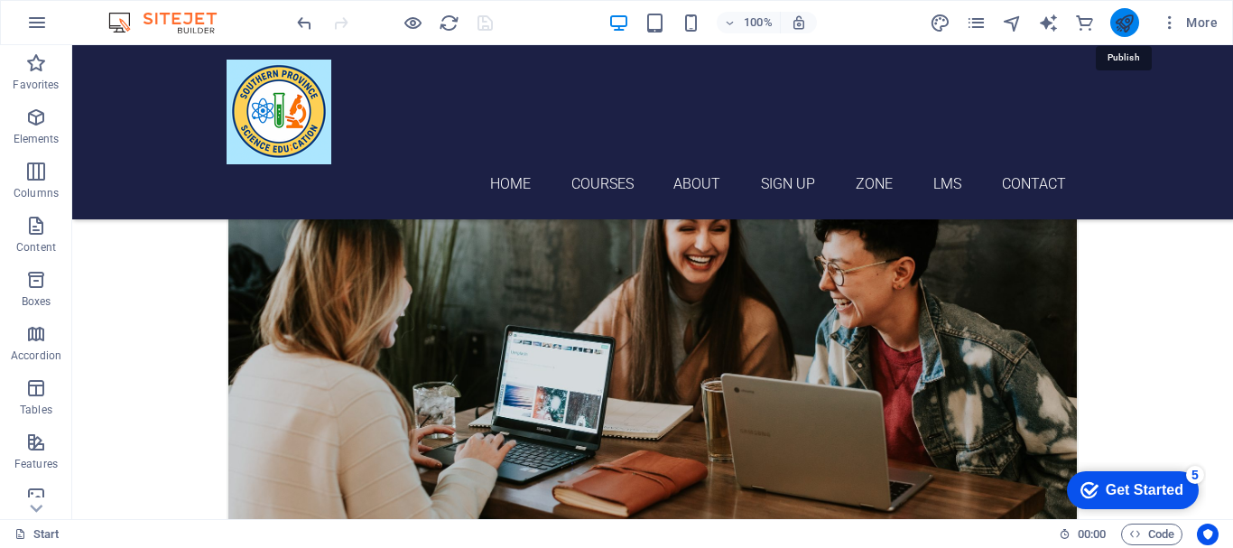
click at [1115, 31] on icon "publish" at bounding box center [1124, 23] width 21 height 21
